Goal: Task Accomplishment & Management: Use online tool/utility

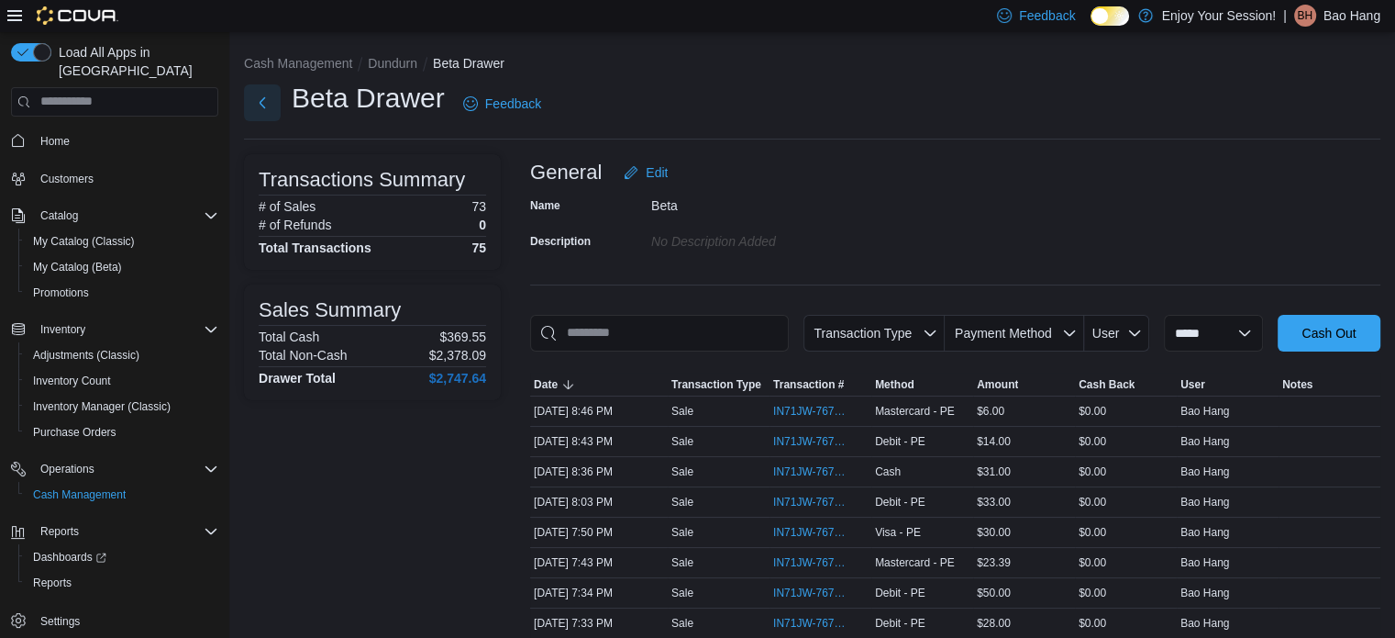
click at [250, 94] on button "Next" at bounding box center [262, 102] width 37 height 37
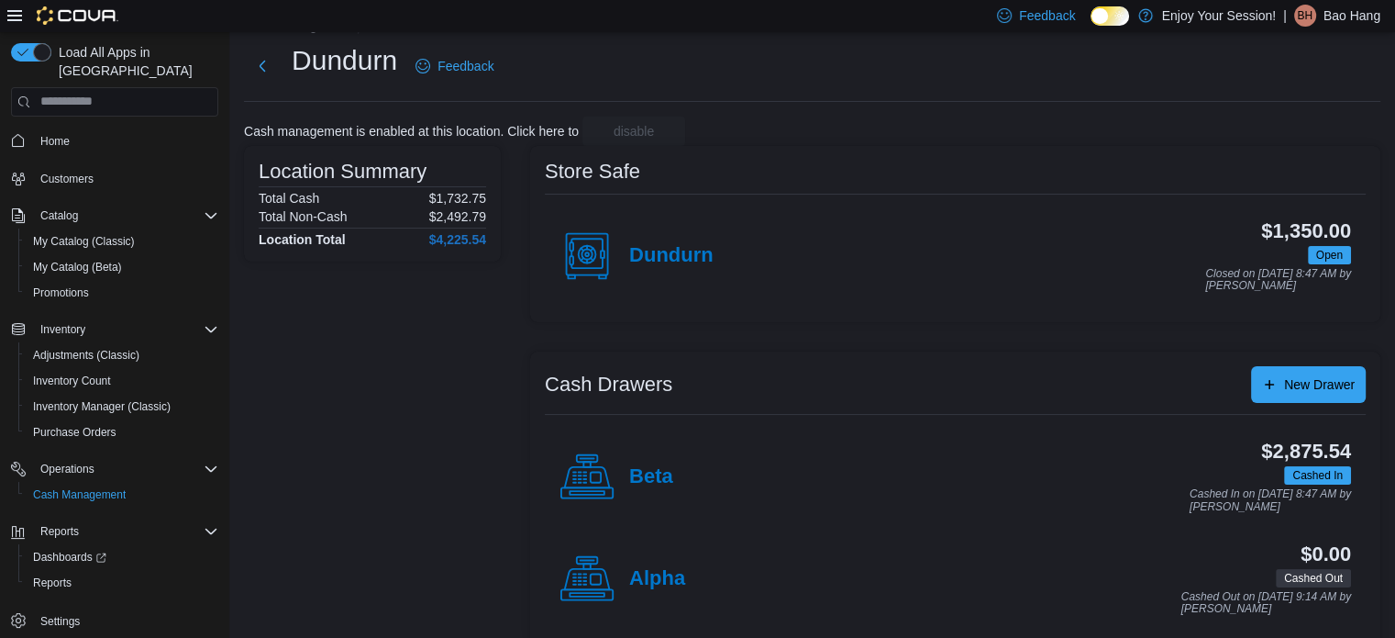
scroll to position [59, 0]
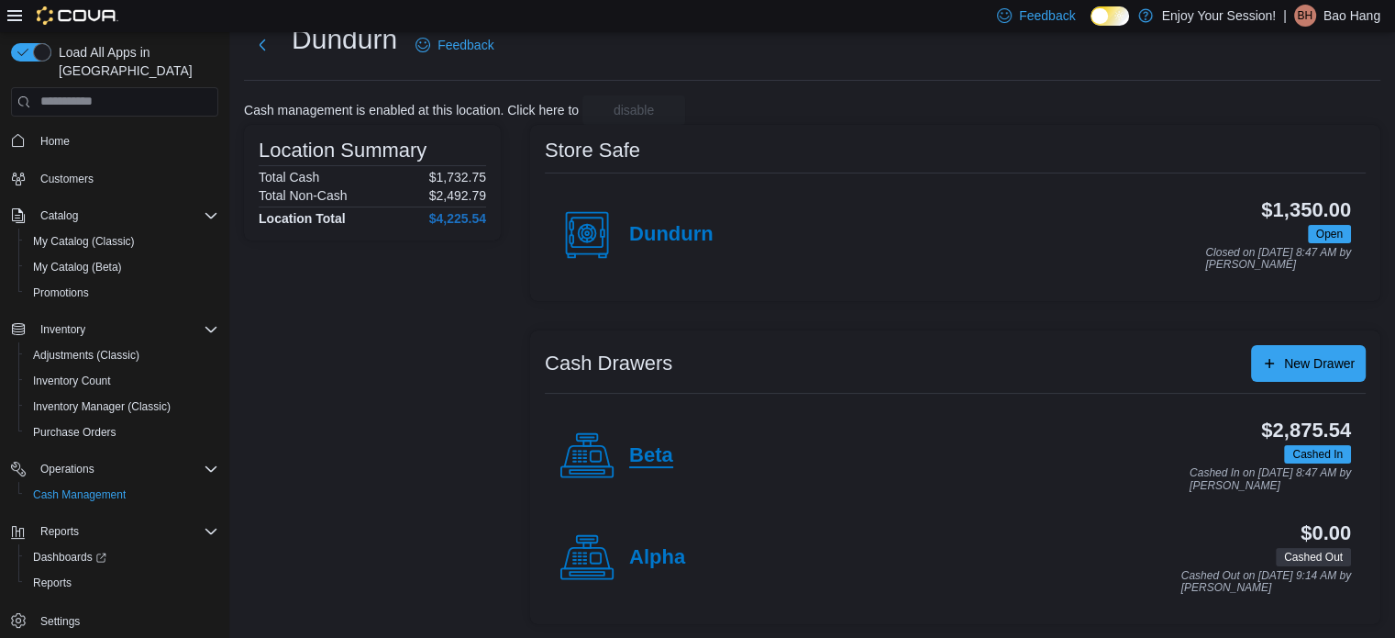
click at [655, 450] on h4 "Beta" at bounding box center [651, 456] width 44 height 24
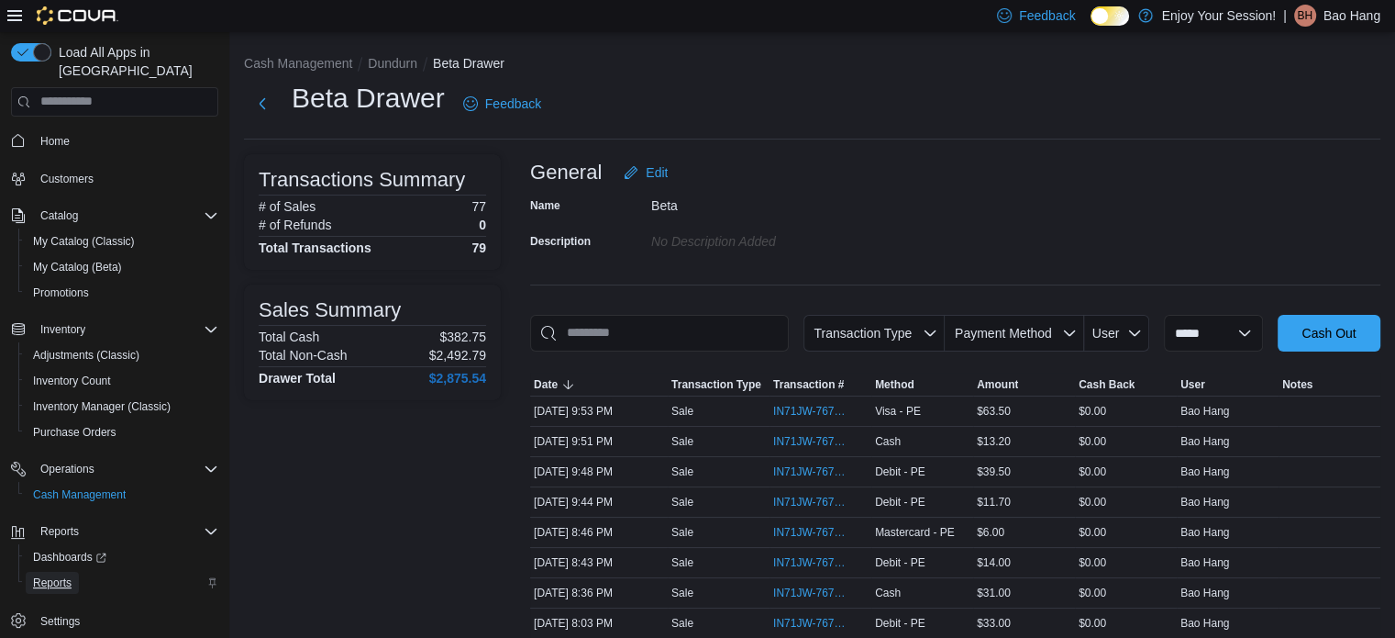
click at [46, 575] on span "Reports" at bounding box center [52, 582] width 39 height 15
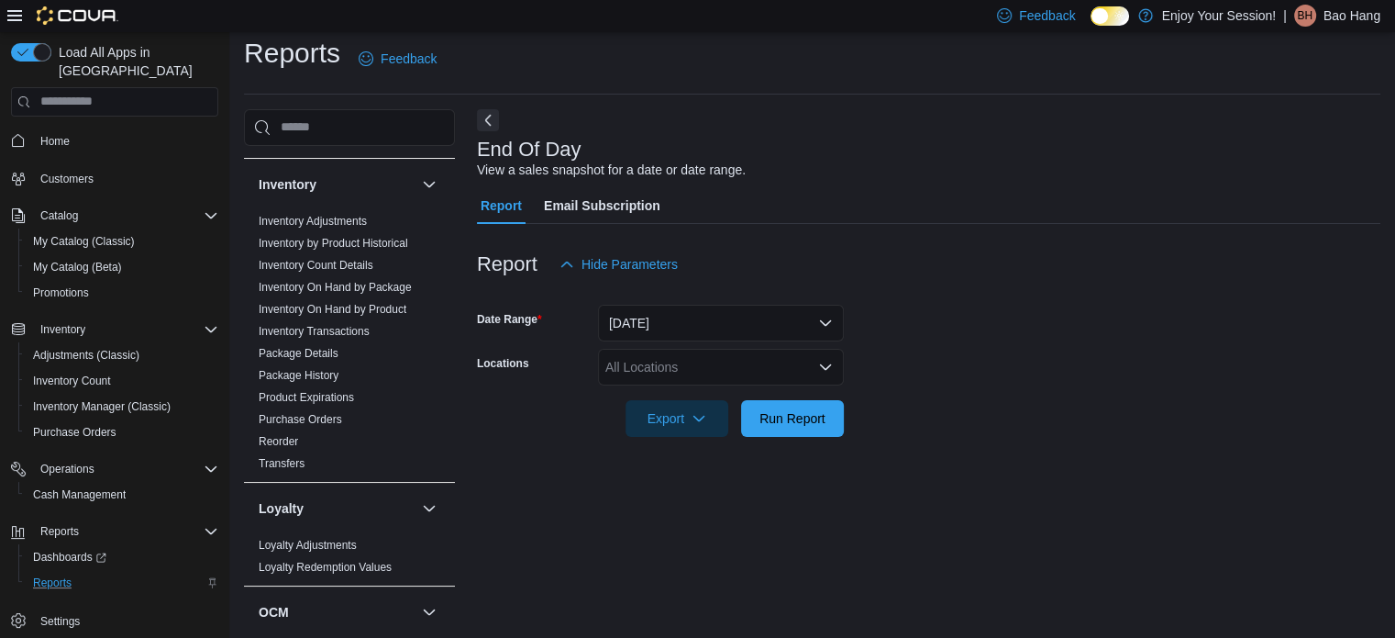
scroll to position [459, 0]
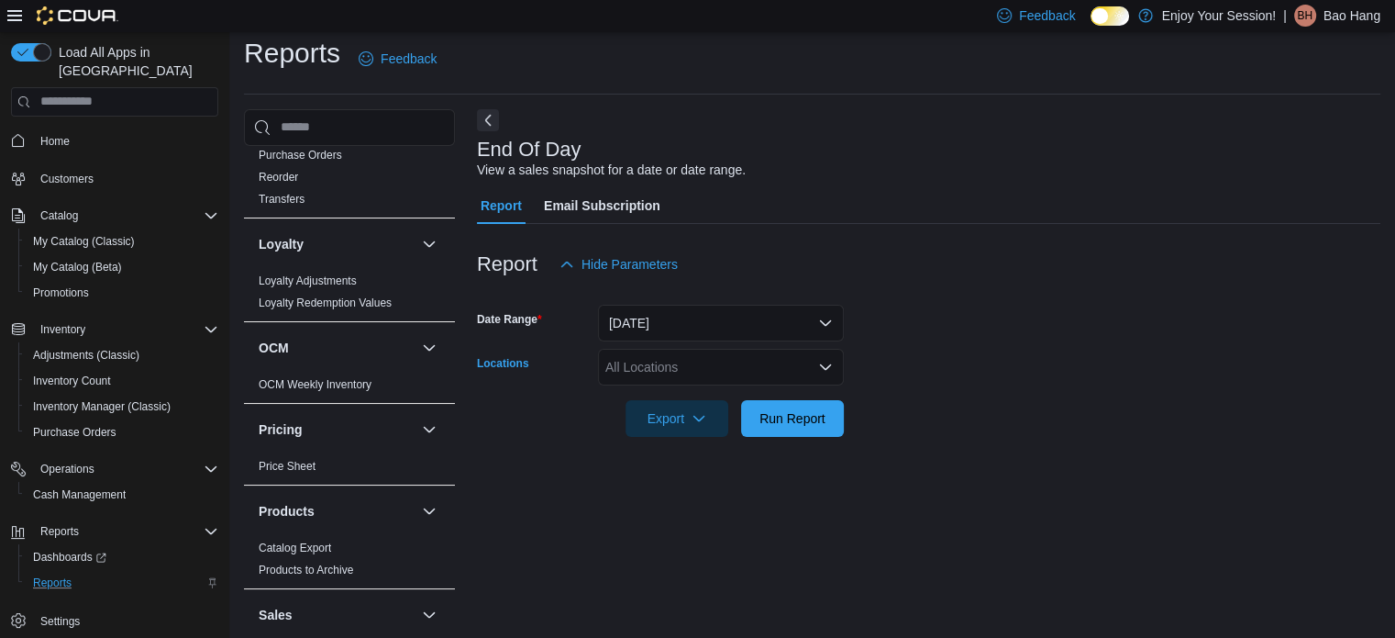
click at [653, 359] on div "All Locations" at bounding box center [721, 367] width 246 height 37
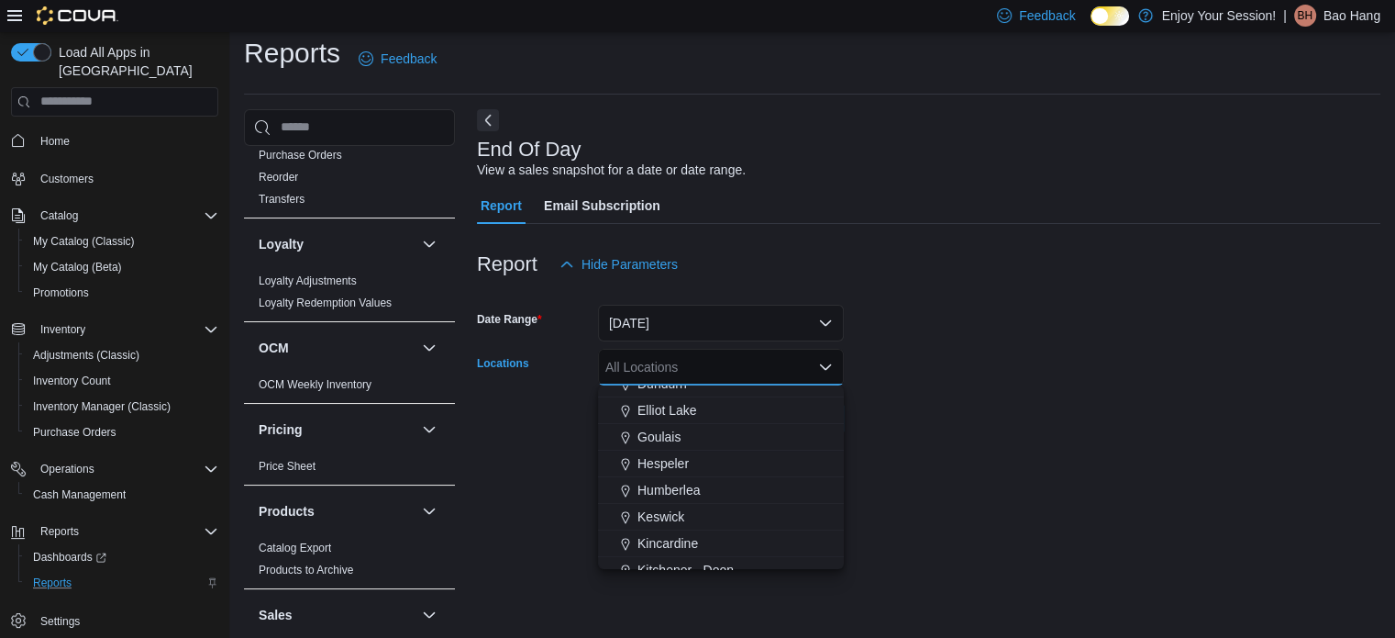
scroll to position [183, 0]
click at [676, 421] on span "Dundurn" at bounding box center [663, 427] width 50 height 18
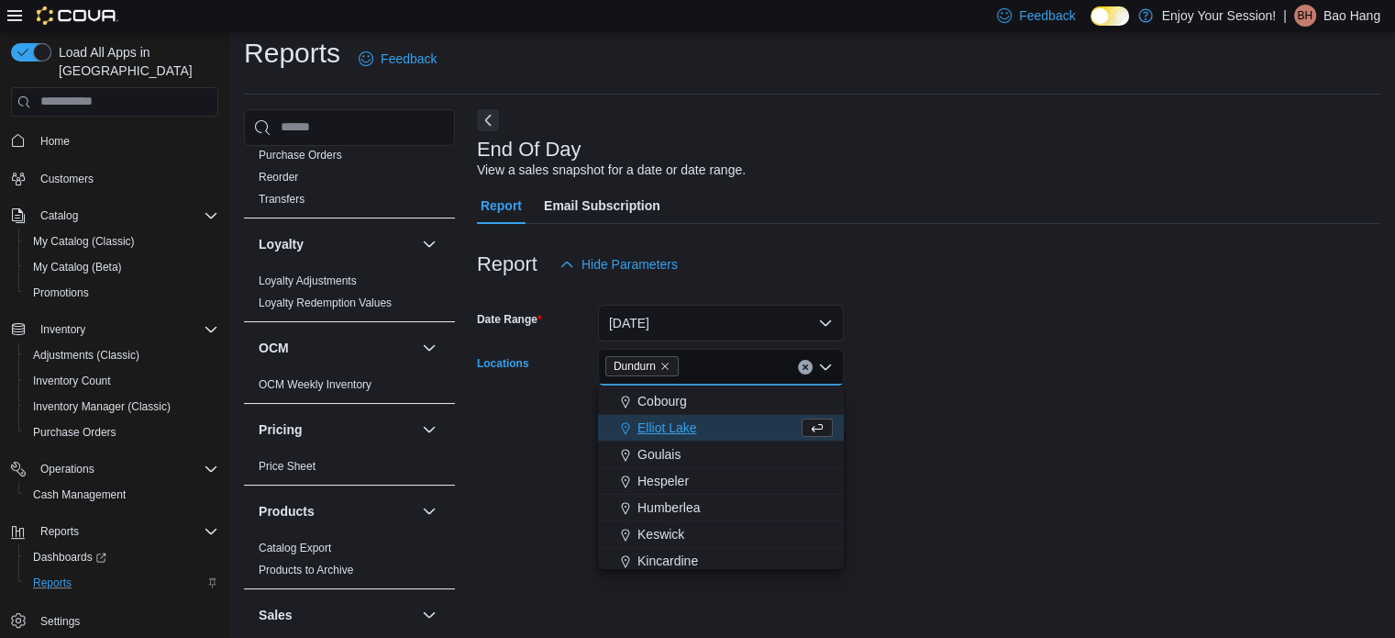
click at [966, 394] on div at bounding box center [929, 392] width 904 height 15
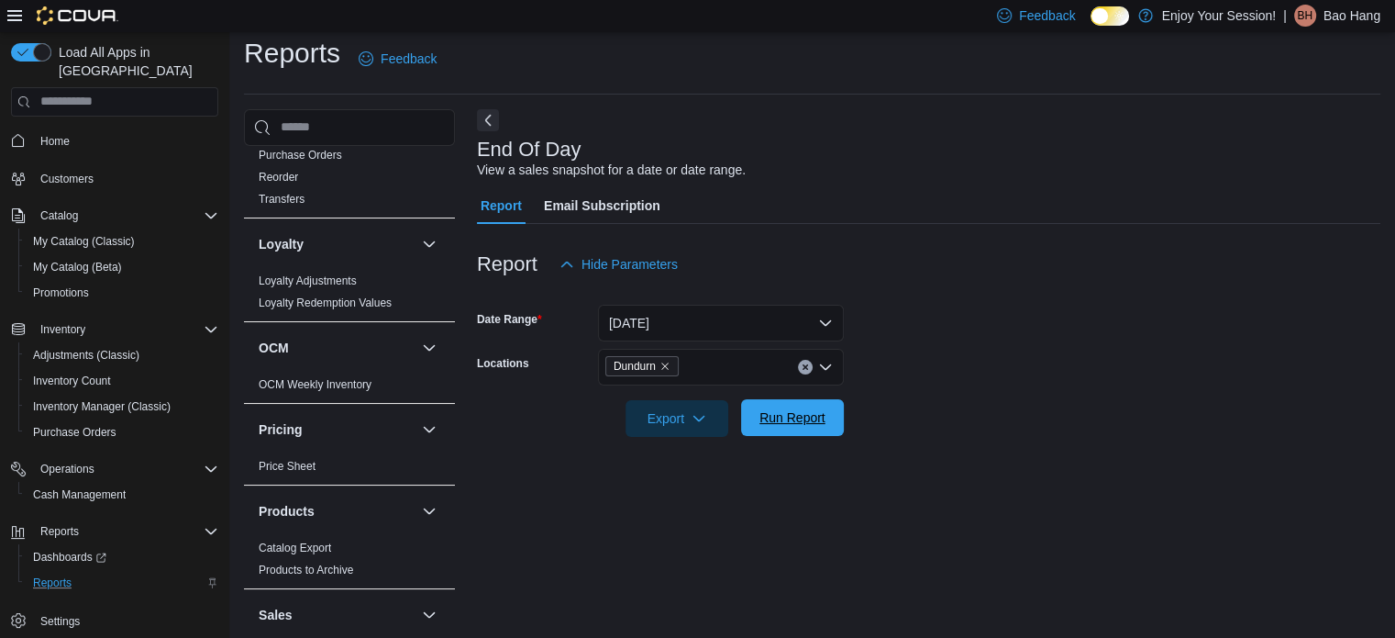
click at [811, 414] on span "Run Report" at bounding box center [793, 417] width 66 height 18
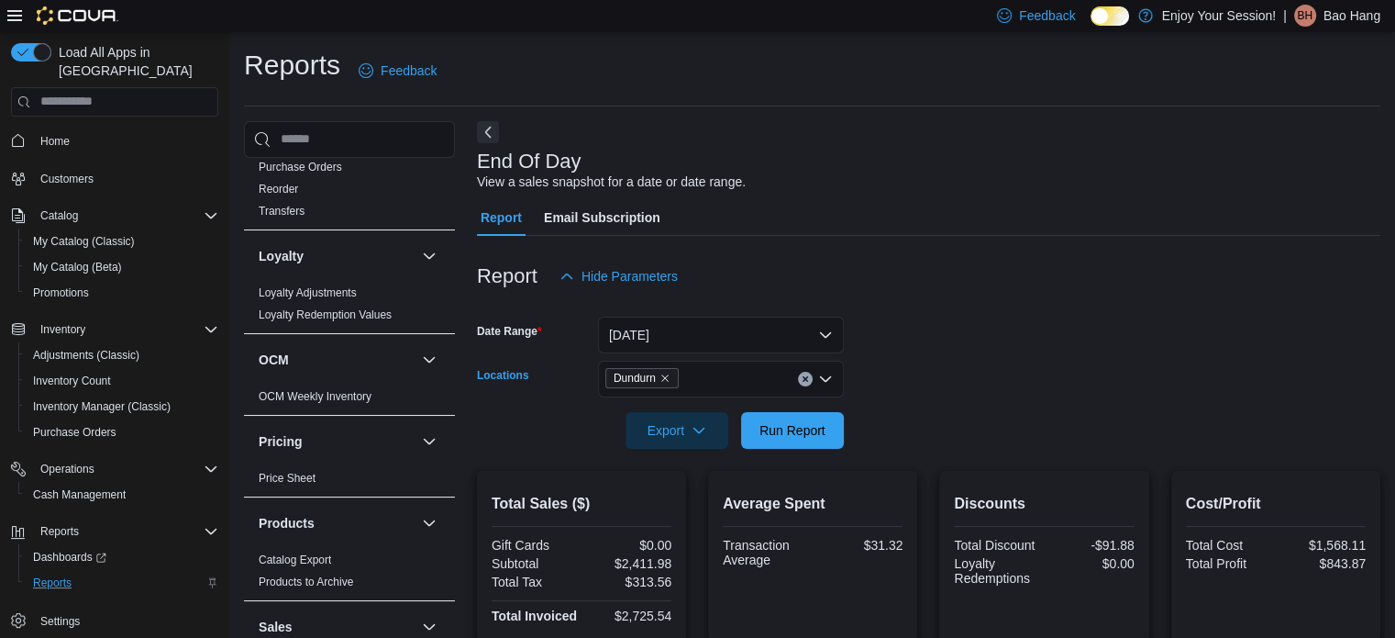
click at [674, 373] on span "Dundurn" at bounding box center [641, 378] width 73 height 20
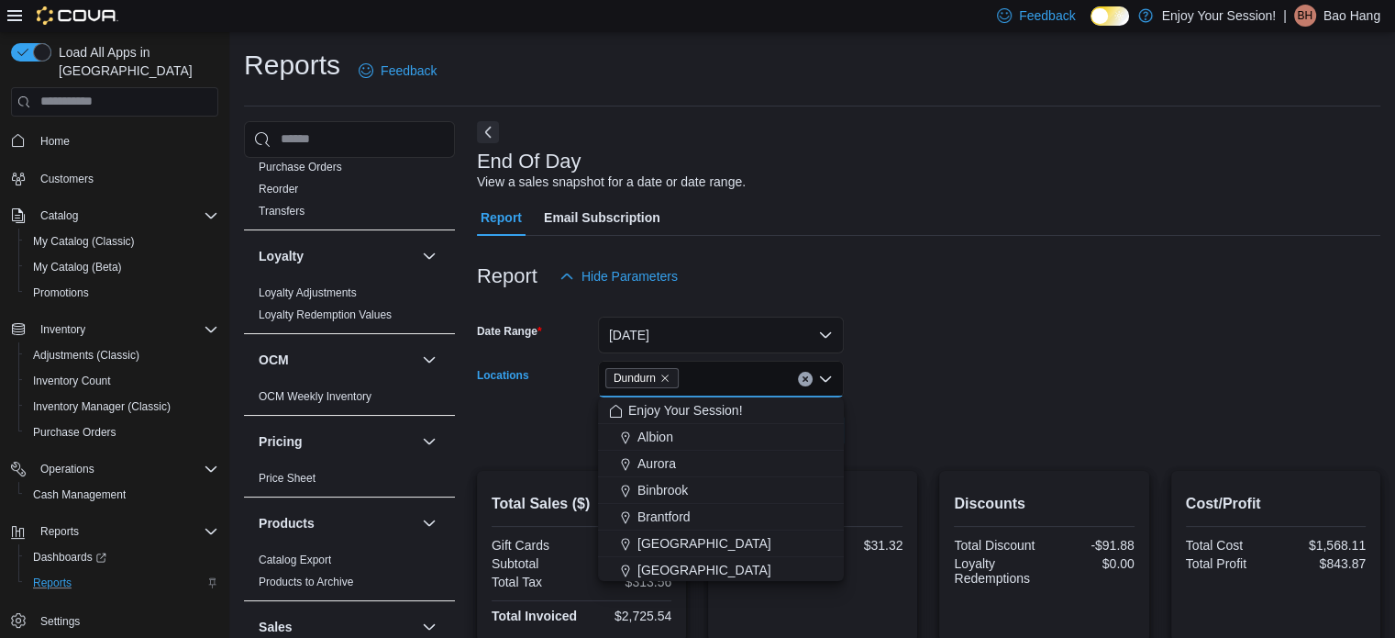
click at [672, 377] on span "Dundurn" at bounding box center [641, 378] width 73 height 20
click at [671, 377] on icon "Remove Dundurn from selection in this group" at bounding box center [665, 377] width 11 height 11
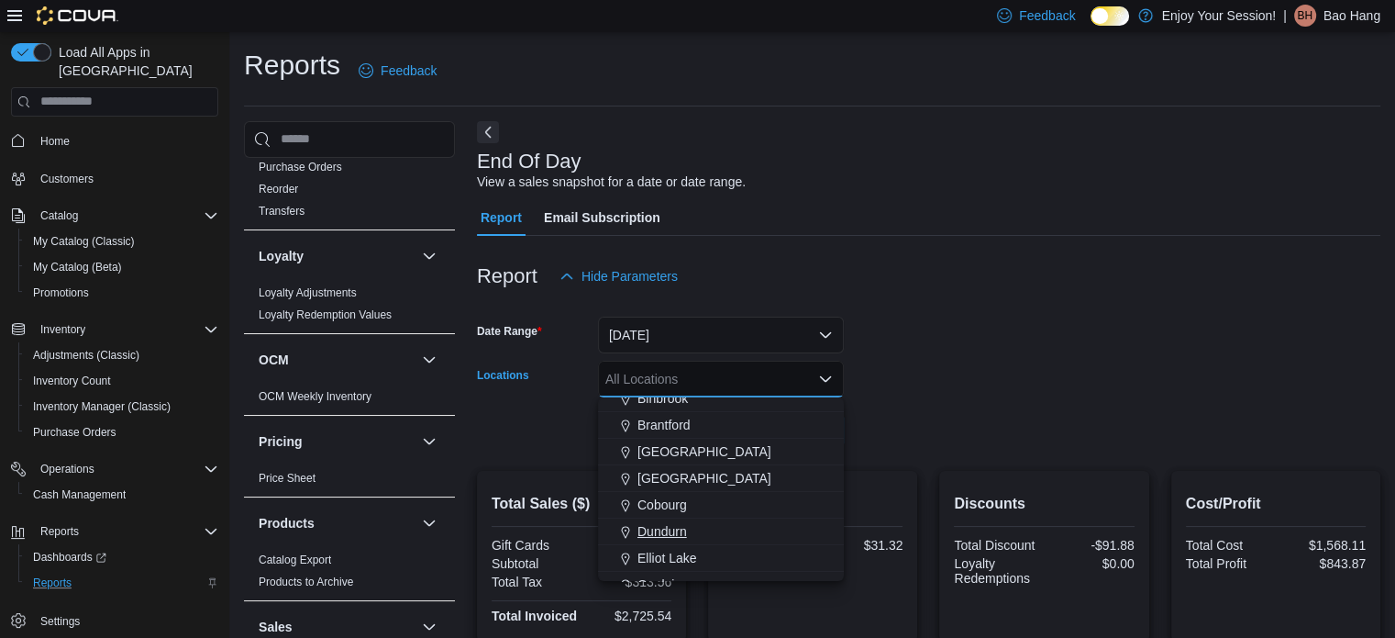
click at [687, 524] on div "Dundurn" at bounding box center [721, 531] width 224 height 18
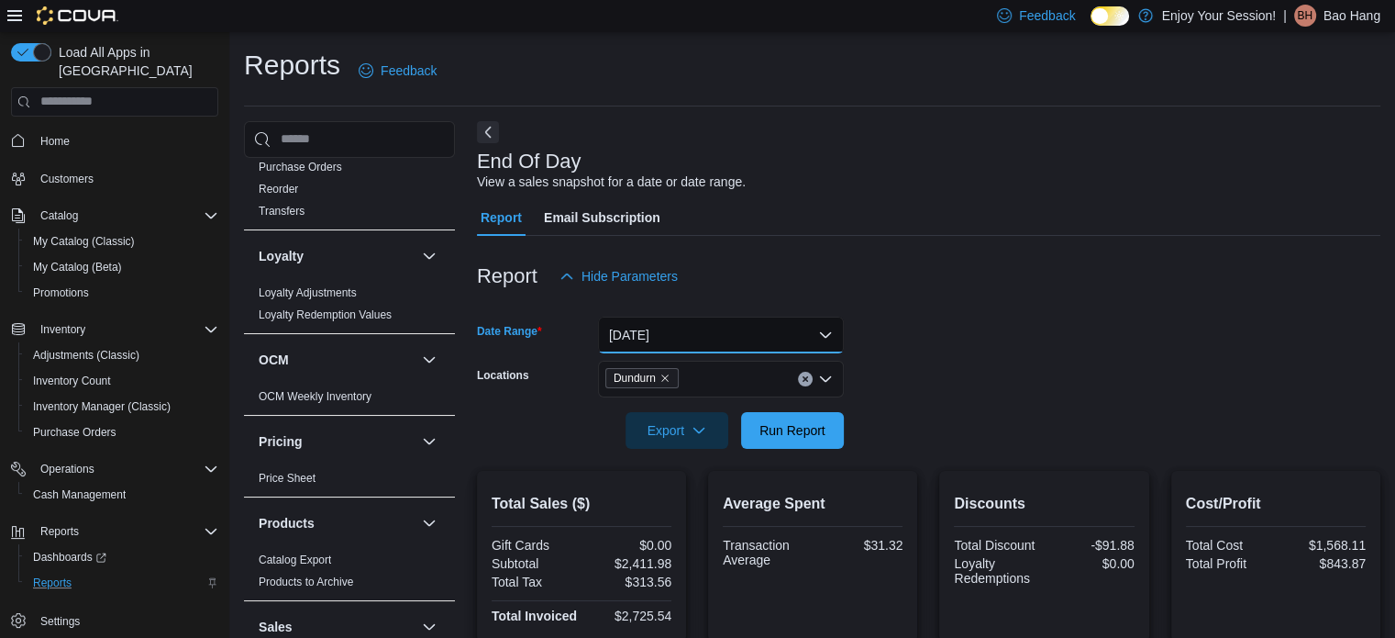
click at [688, 338] on button "[DATE]" at bounding box center [721, 334] width 246 height 37
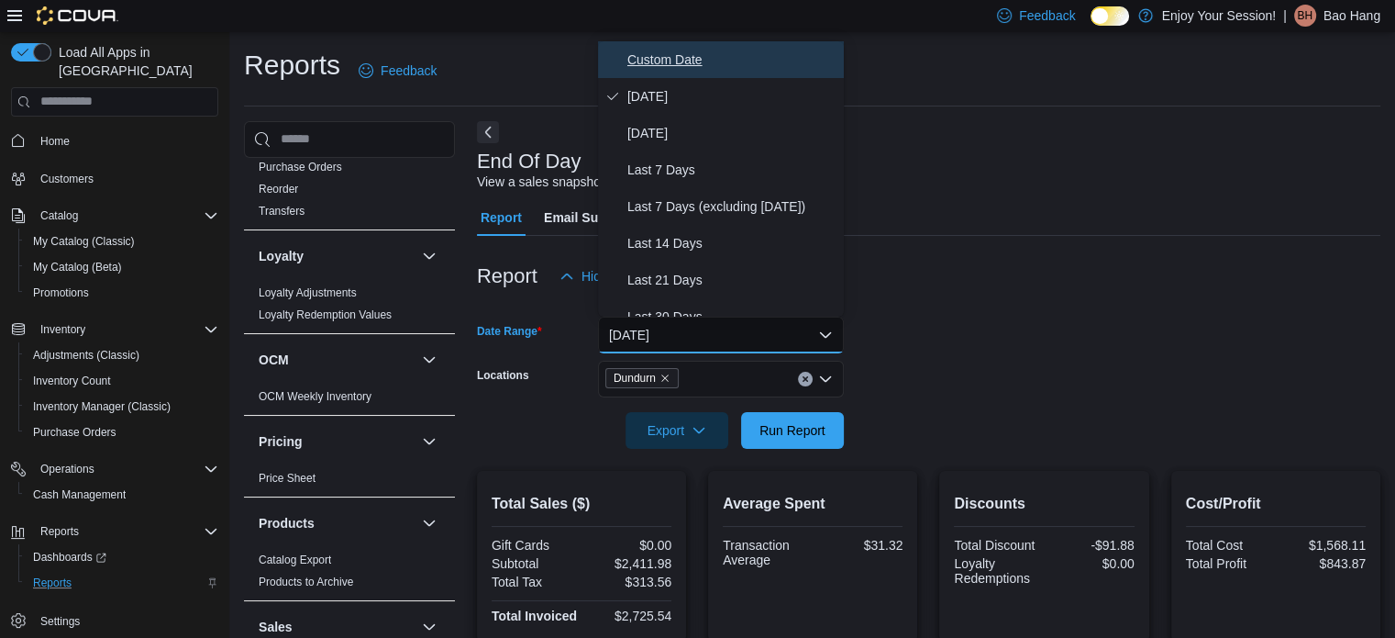
click at [675, 51] on span "Custom Date" at bounding box center [731, 60] width 209 height 22
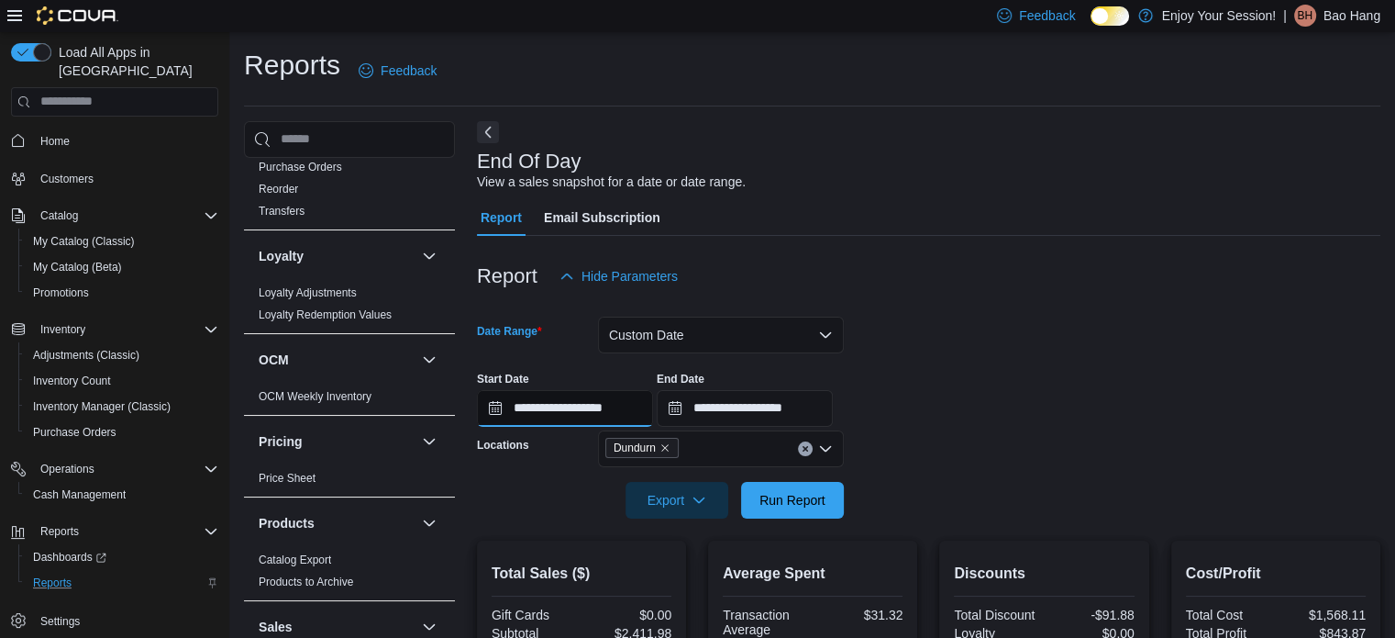
click at [618, 405] on input "**********" at bounding box center [565, 408] width 176 height 37
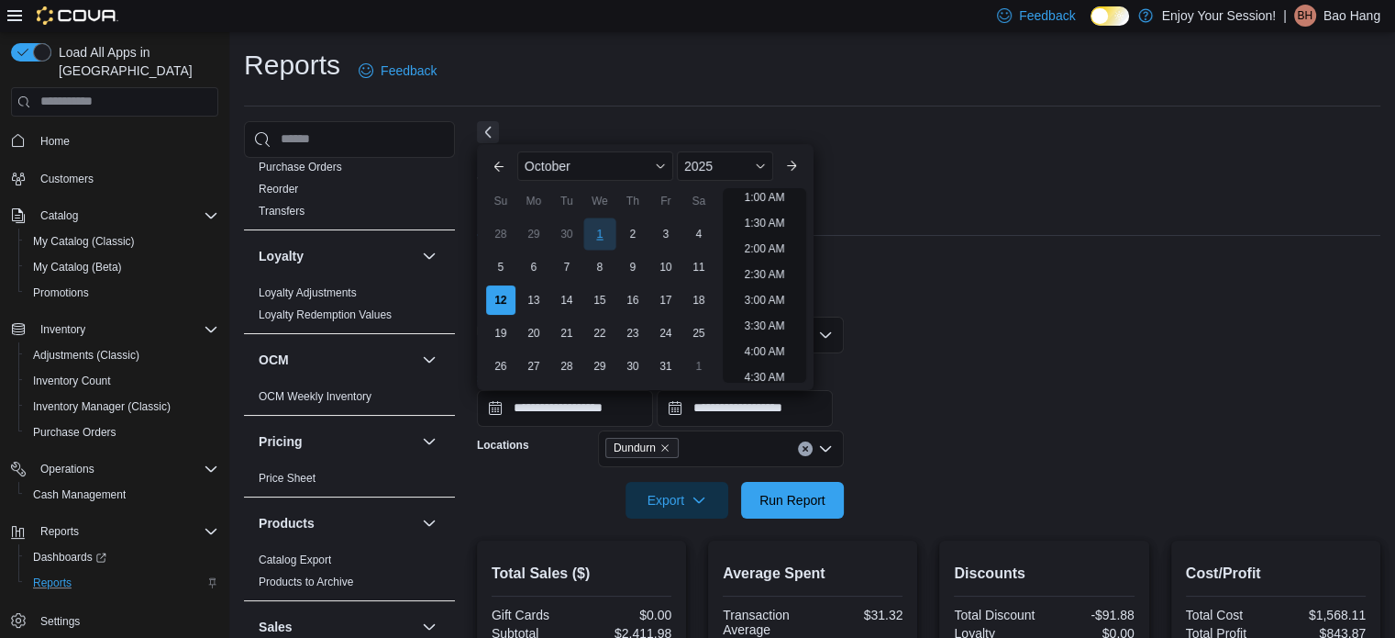
click at [589, 239] on div "1" at bounding box center [599, 233] width 32 height 32
type input "**********"
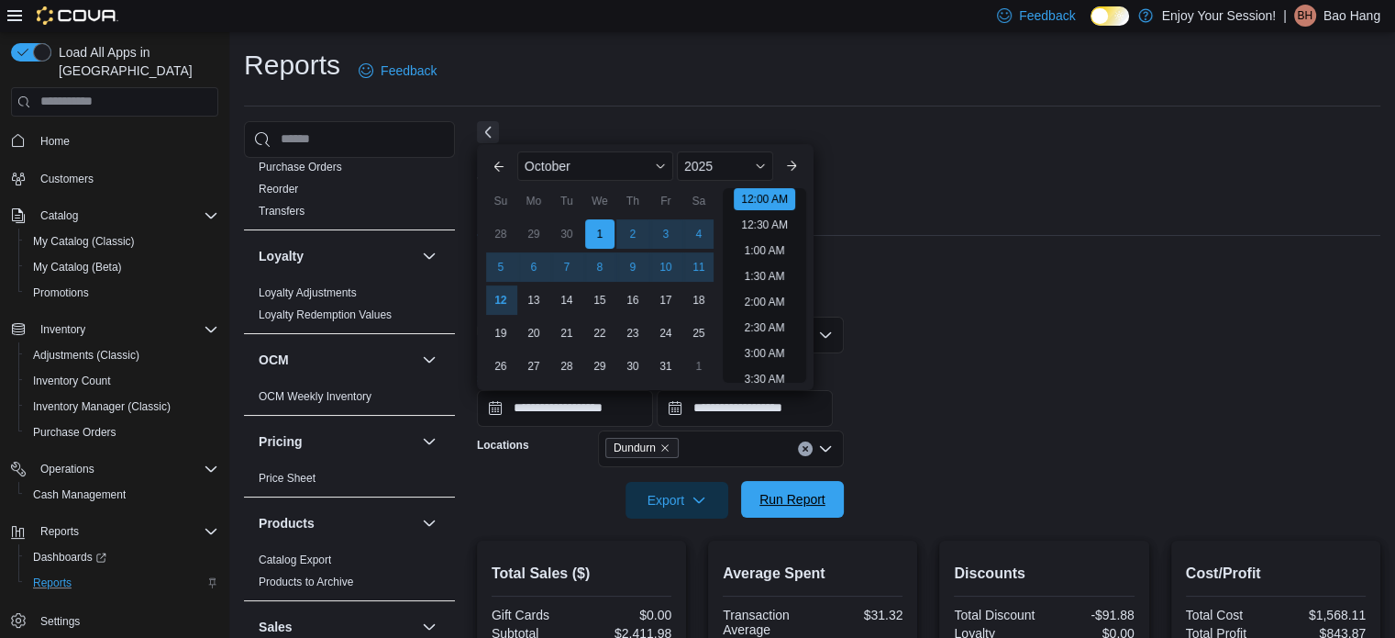
click at [789, 499] on span "Run Report" at bounding box center [793, 499] width 66 height 18
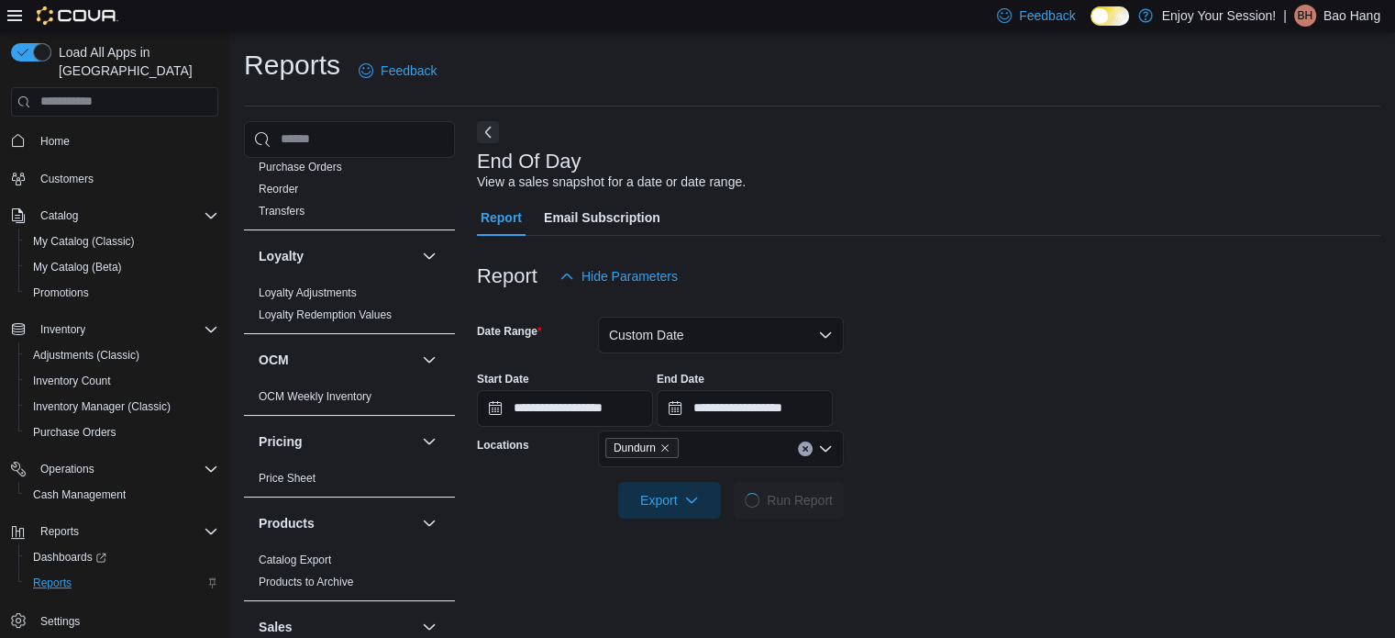
click at [977, 377] on div "**********" at bounding box center [929, 392] width 904 height 70
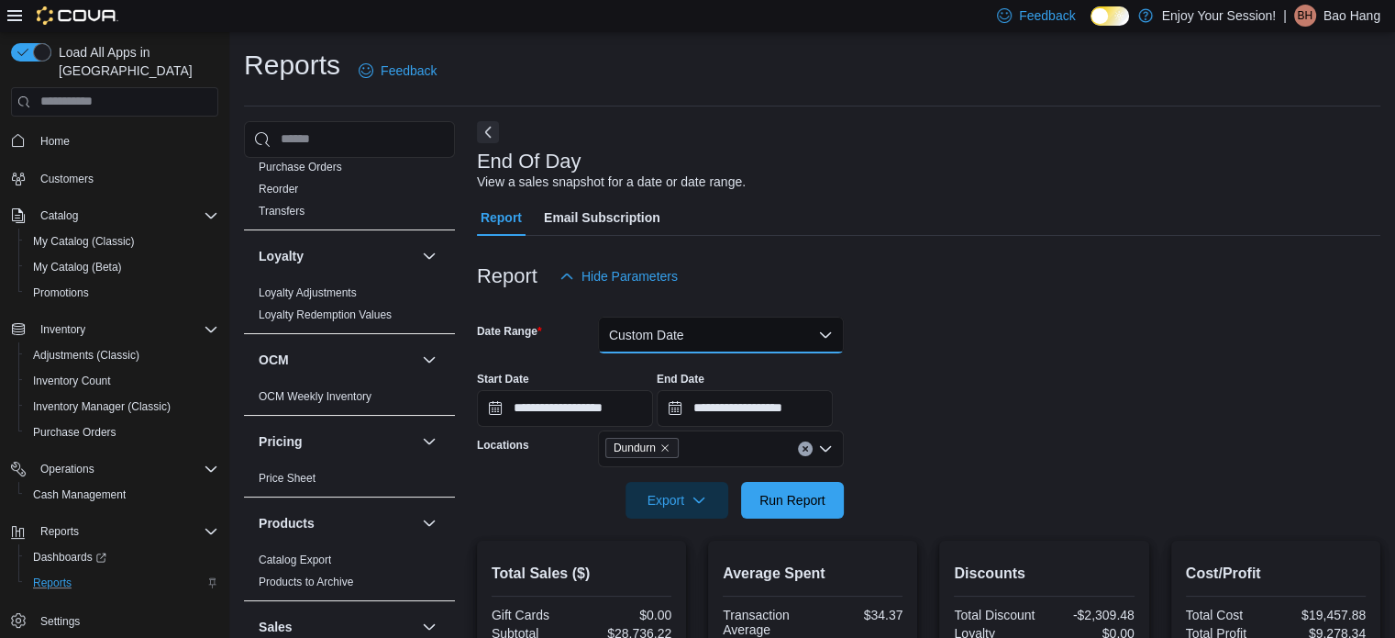
click at [638, 337] on button "Custom Date" at bounding box center [721, 334] width 246 height 37
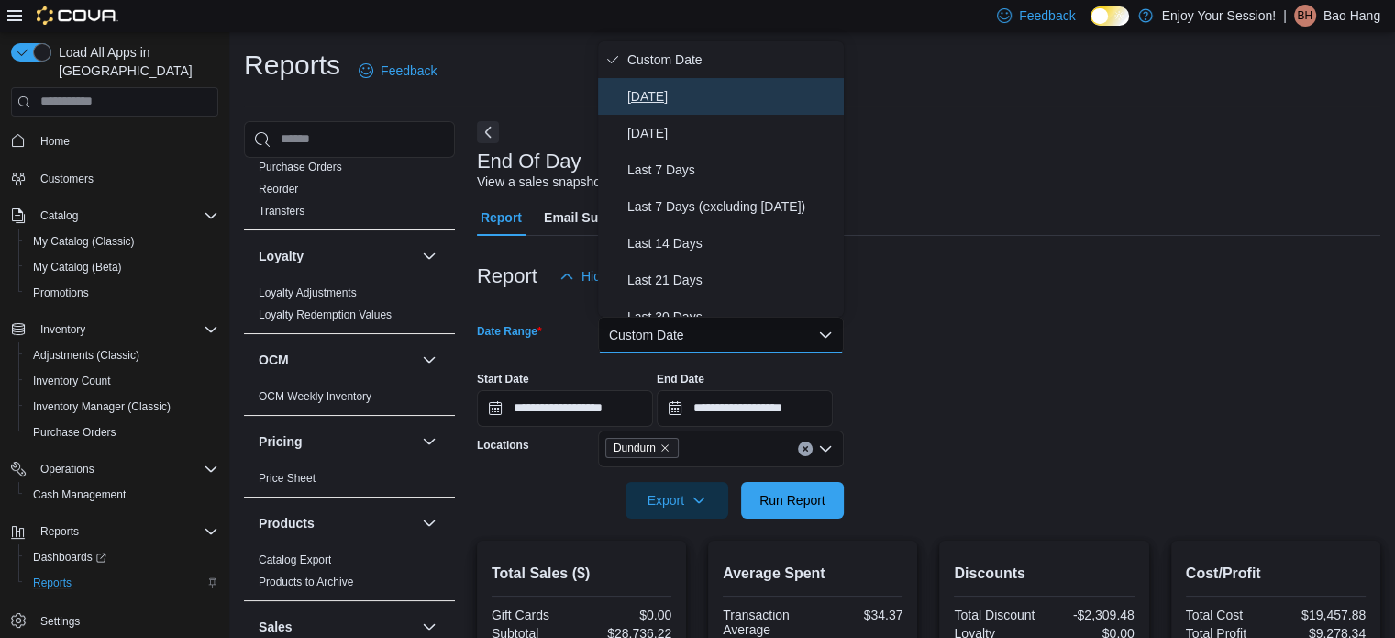
click at [705, 104] on span "[DATE]" at bounding box center [731, 96] width 209 height 22
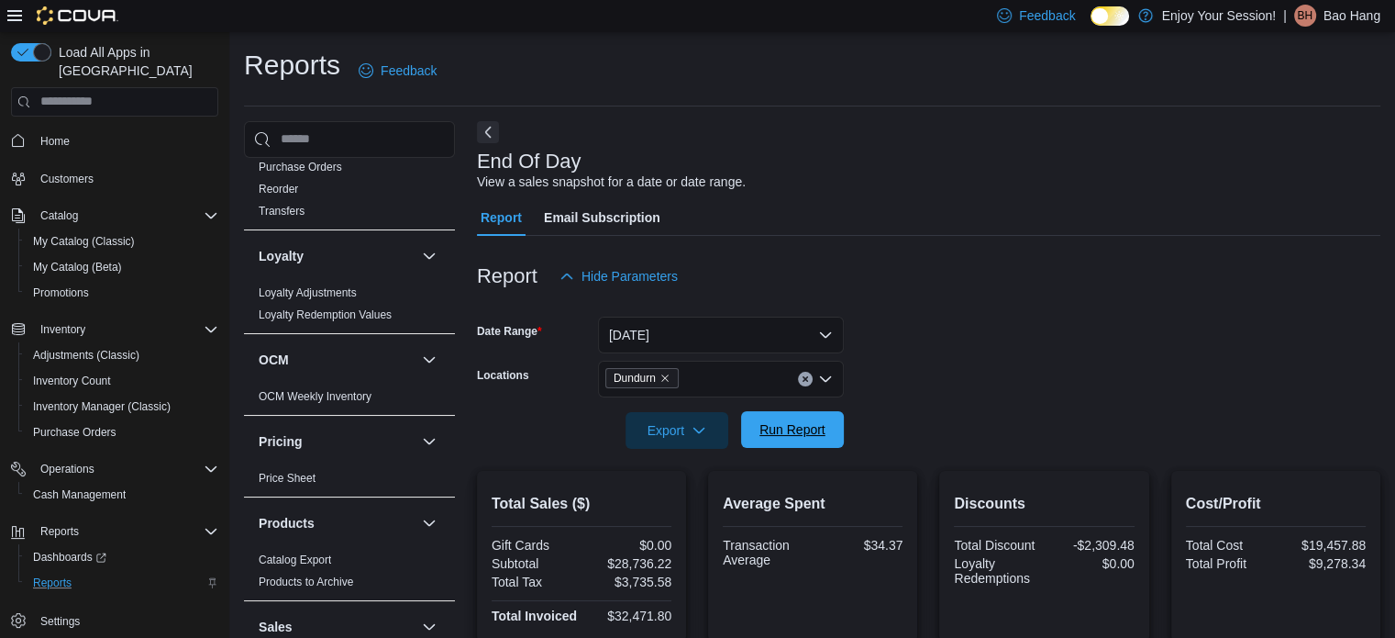
click at [771, 429] on span "Run Report" at bounding box center [793, 429] width 66 height 18
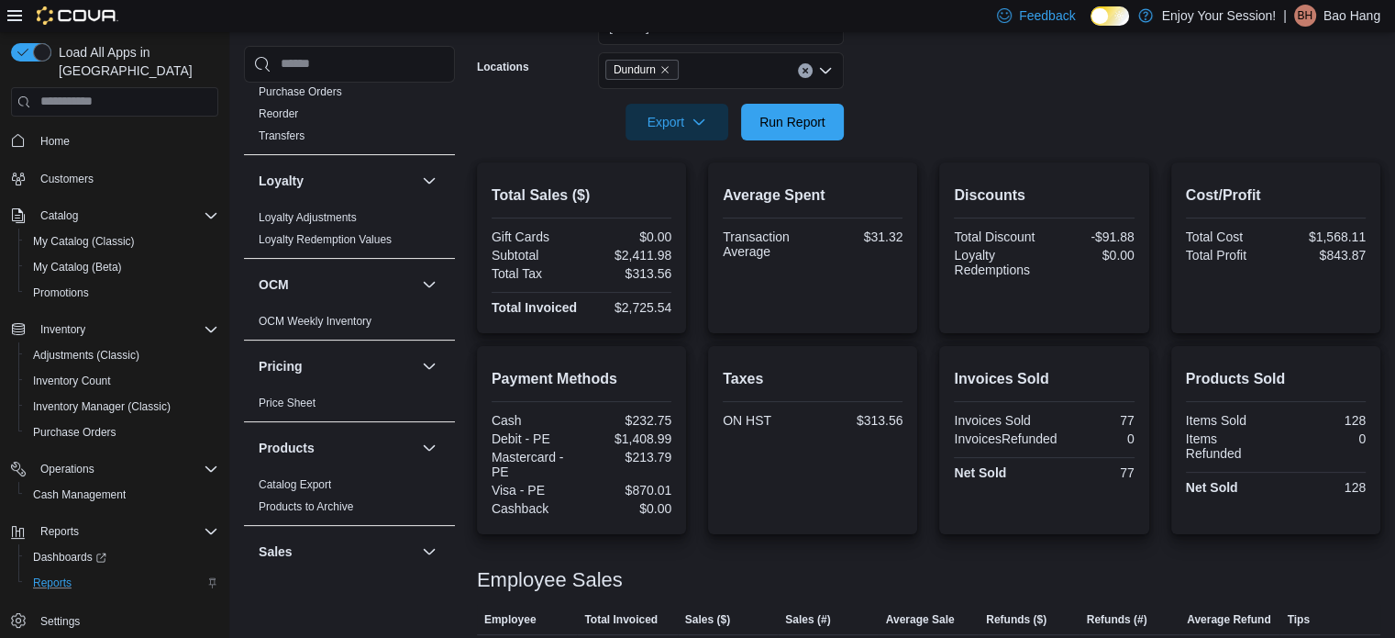
scroll to position [453, 0]
